Goal: Find specific page/section: Find specific page/section

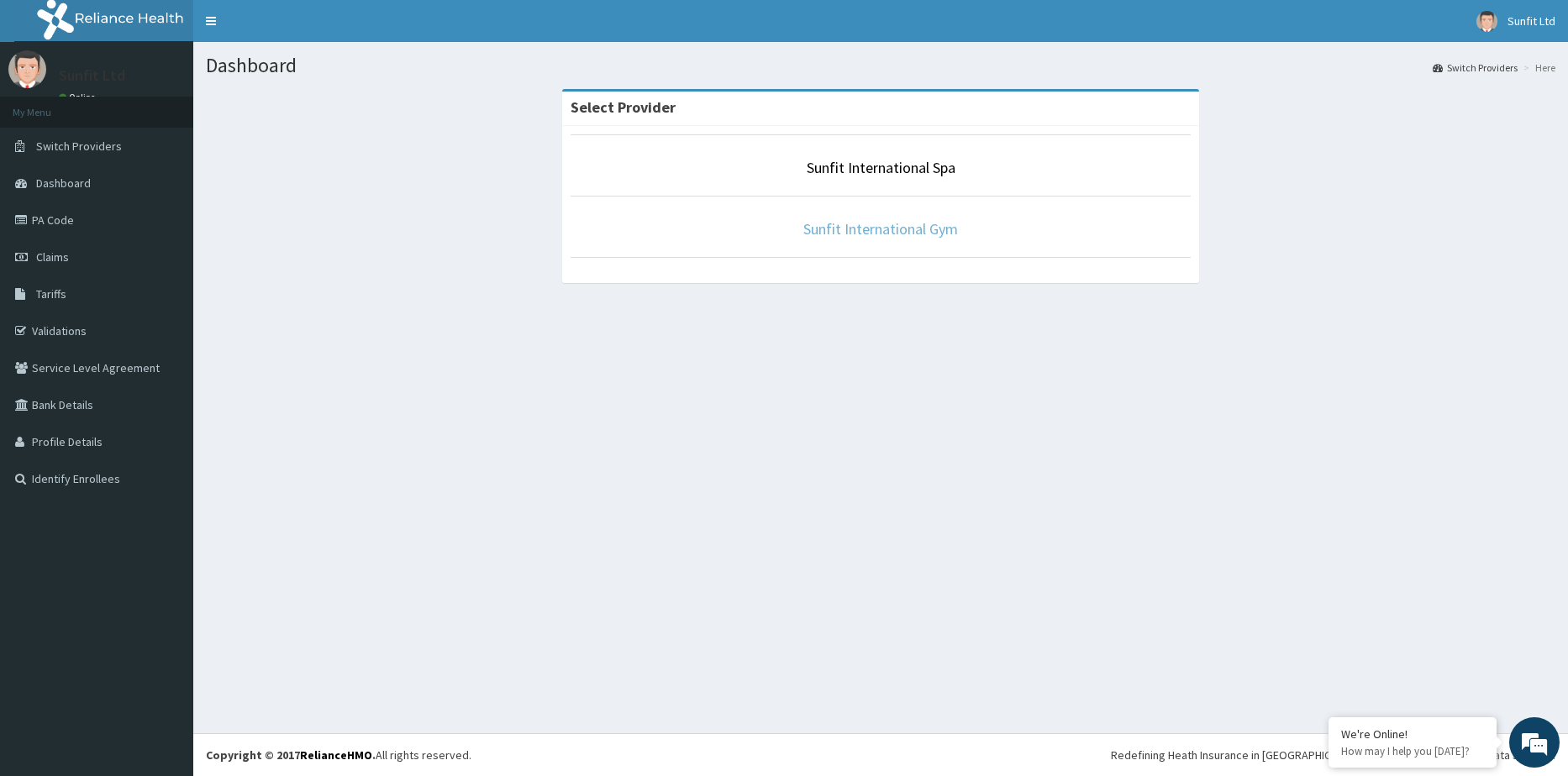
click at [875, 221] on link "Sunfit International Gym" at bounding box center [881, 229] width 155 height 19
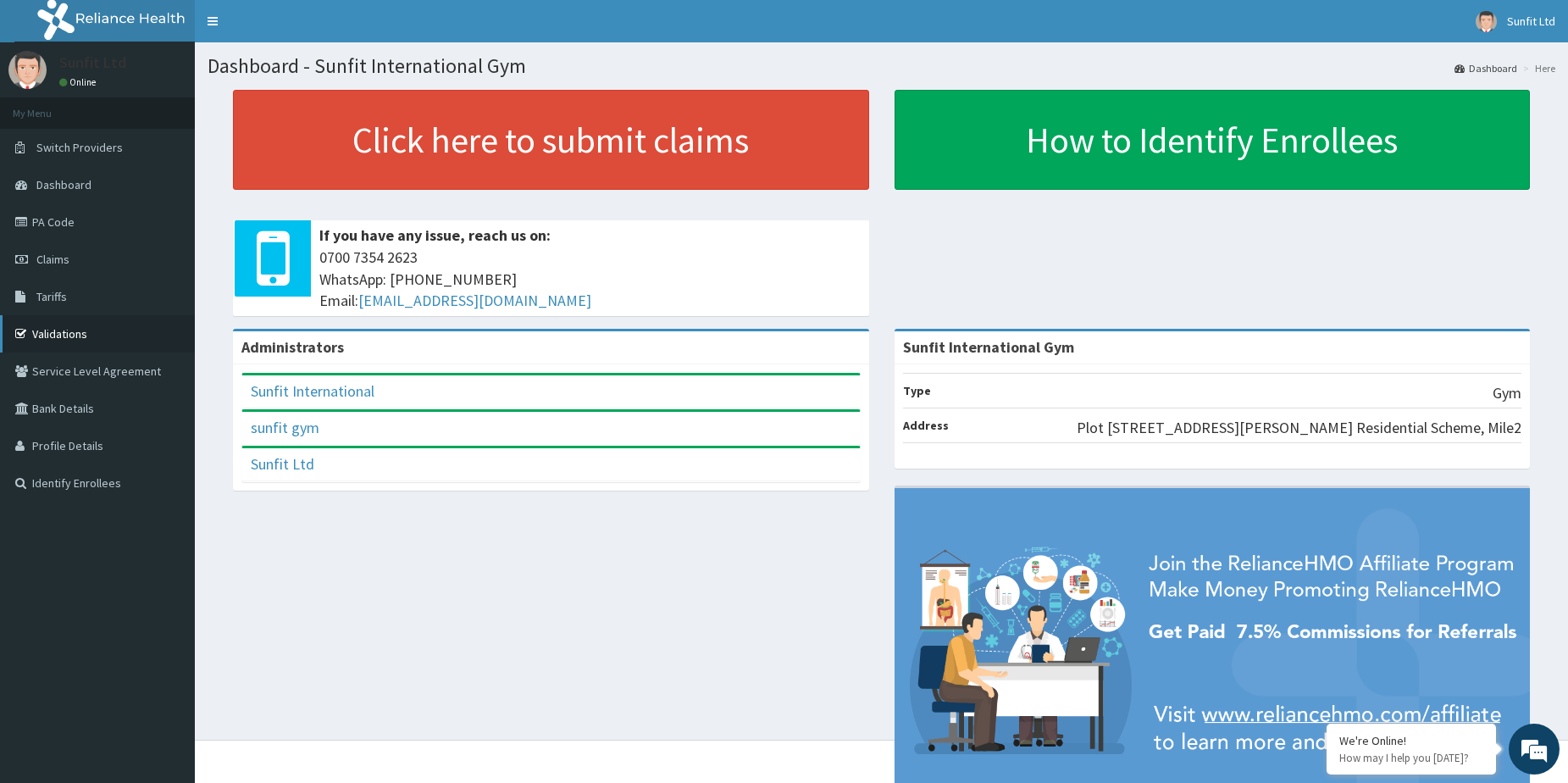
click at [82, 349] on link "Validations" at bounding box center [97, 333] width 195 height 37
